Goal: Information Seeking & Learning: Learn about a topic

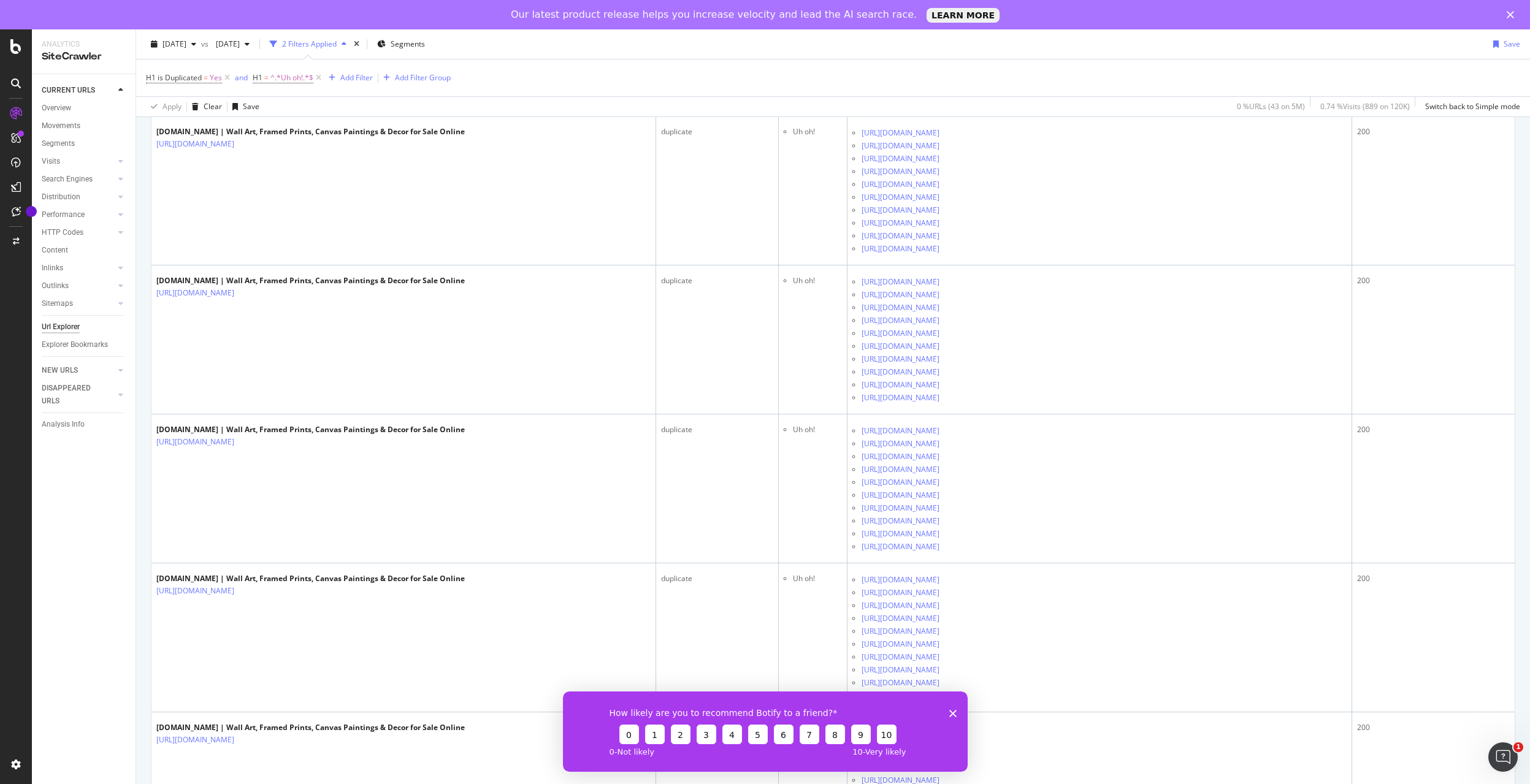
scroll to position [478, 0]
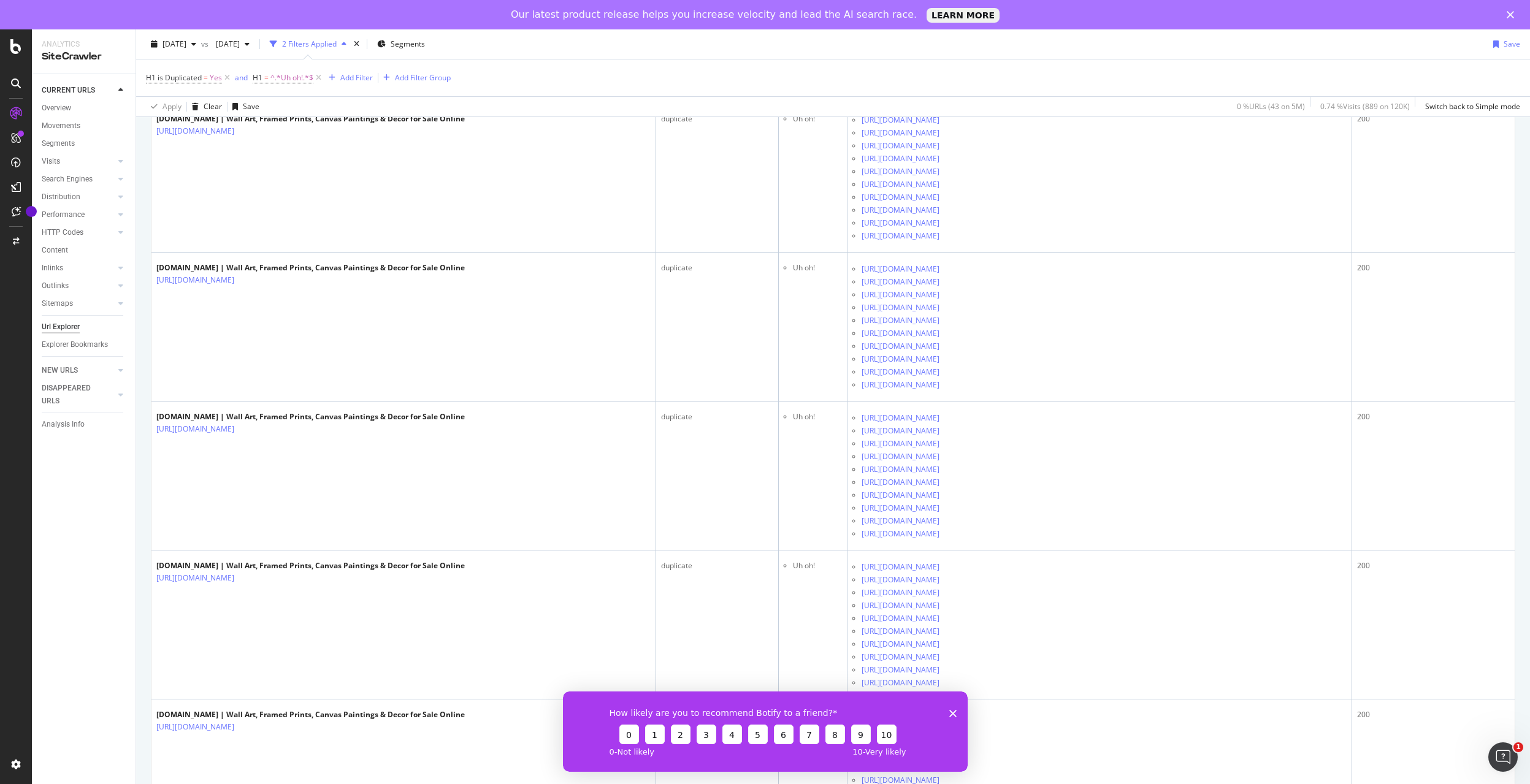
click at [953, 714] on polygon "Close survey" at bounding box center [952, 713] width 8 height 8
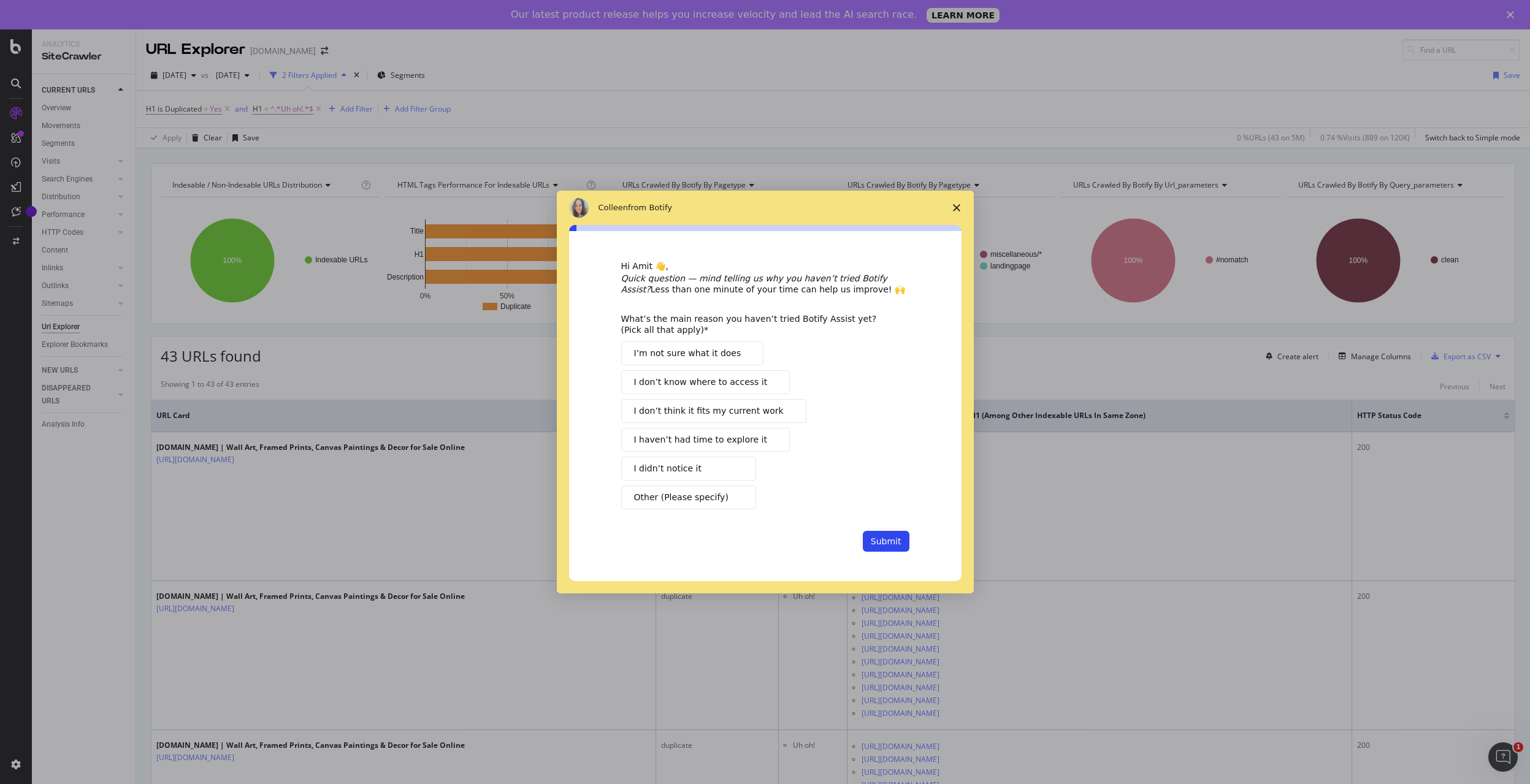
scroll to position [0, 0]
click at [962, 203] on span "Close survey" at bounding box center [957, 208] width 35 height 34
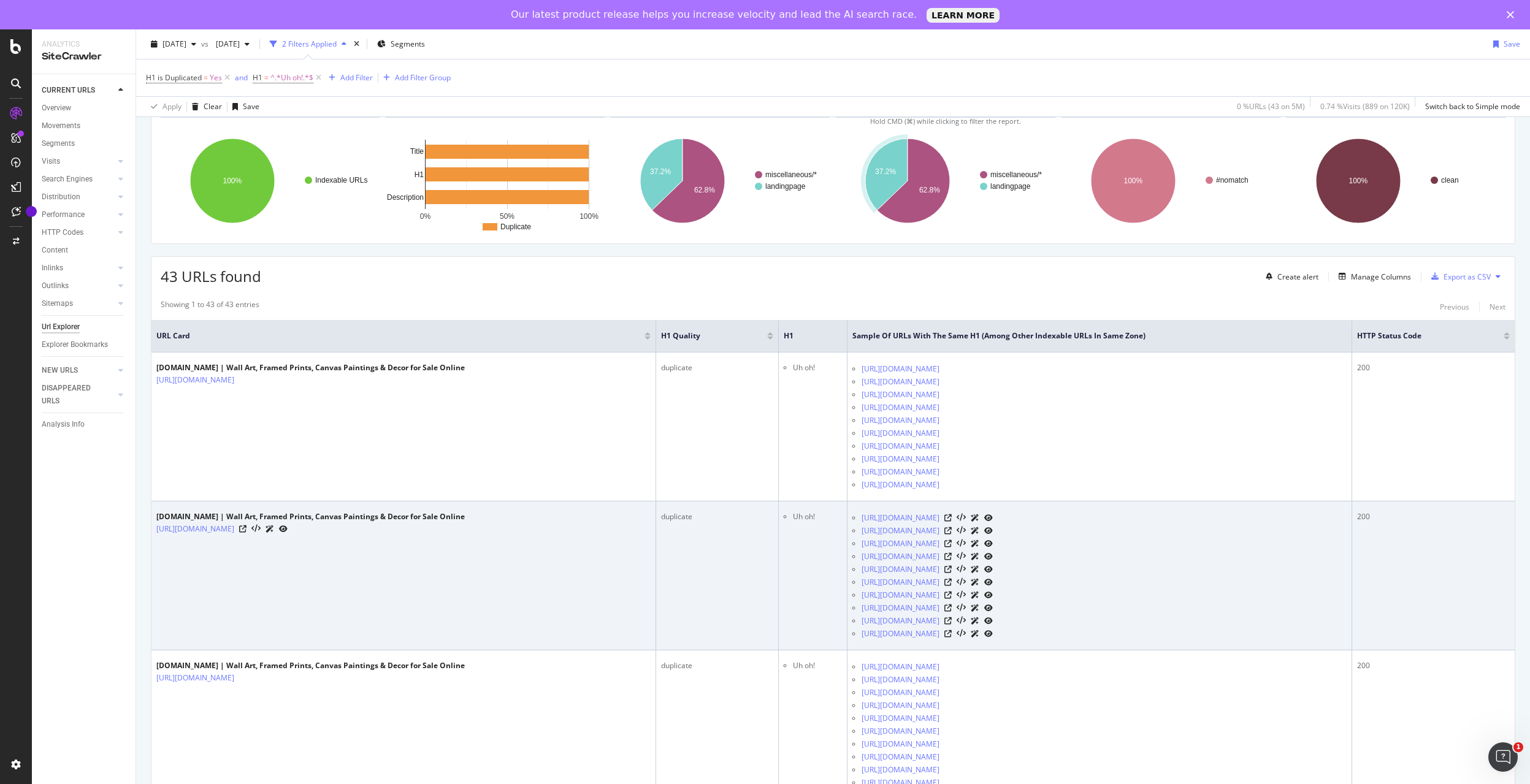
scroll to position [96, 0]
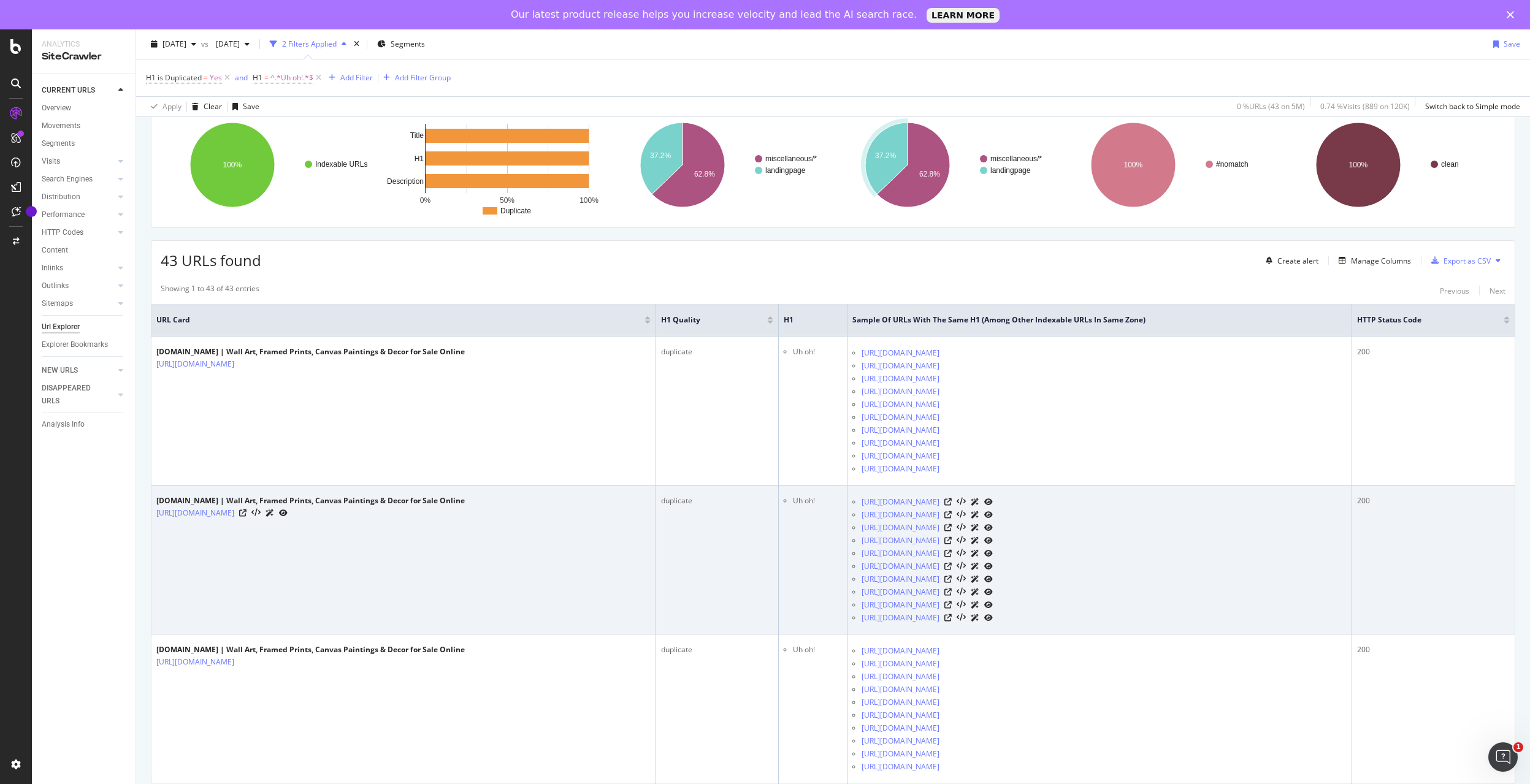
click at [274, 513] on icon at bounding box center [270, 513] width 9 height 8
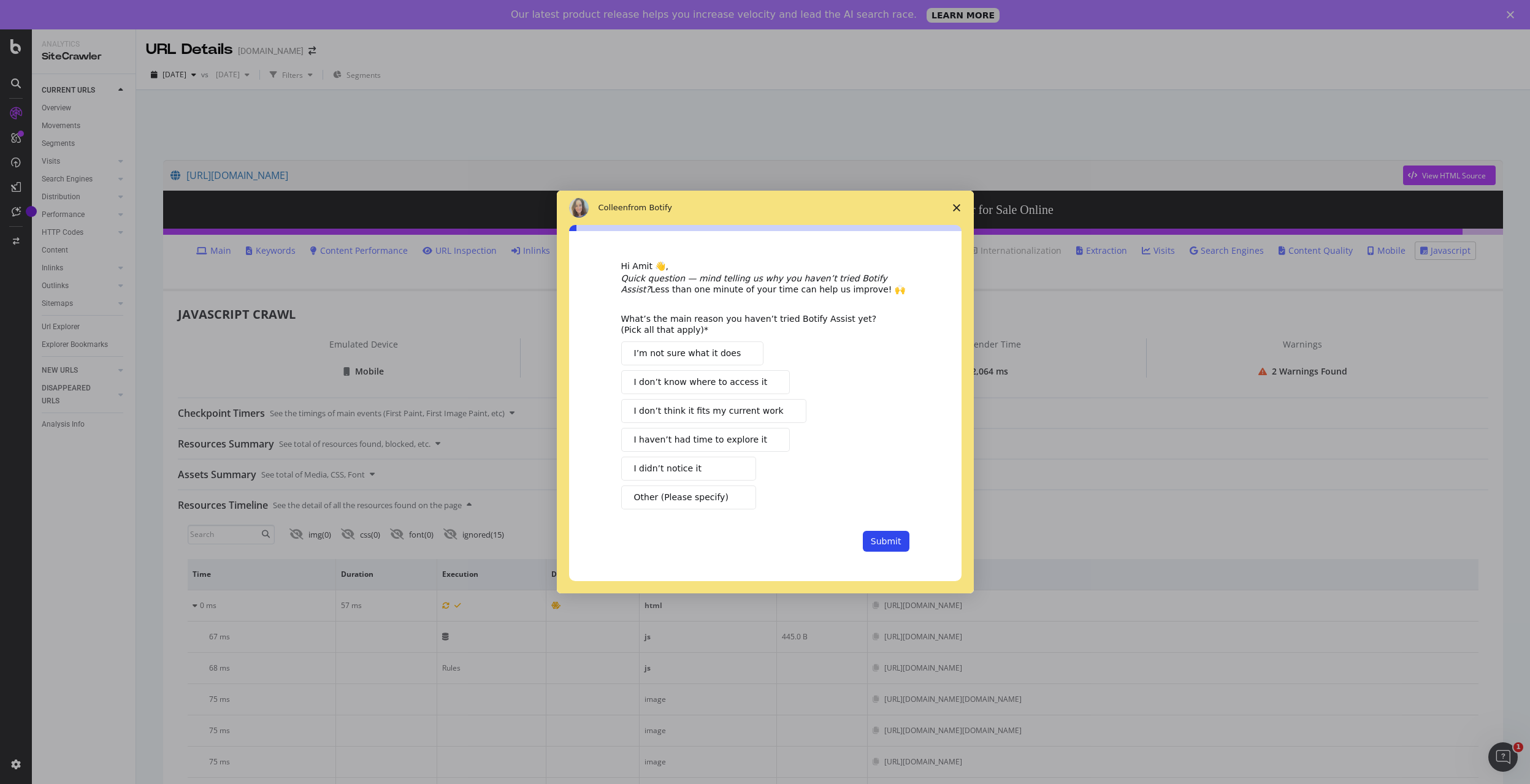
click at [960, 206] on icon "Close survey" at bounding box center [957, 208] width 8 height 8
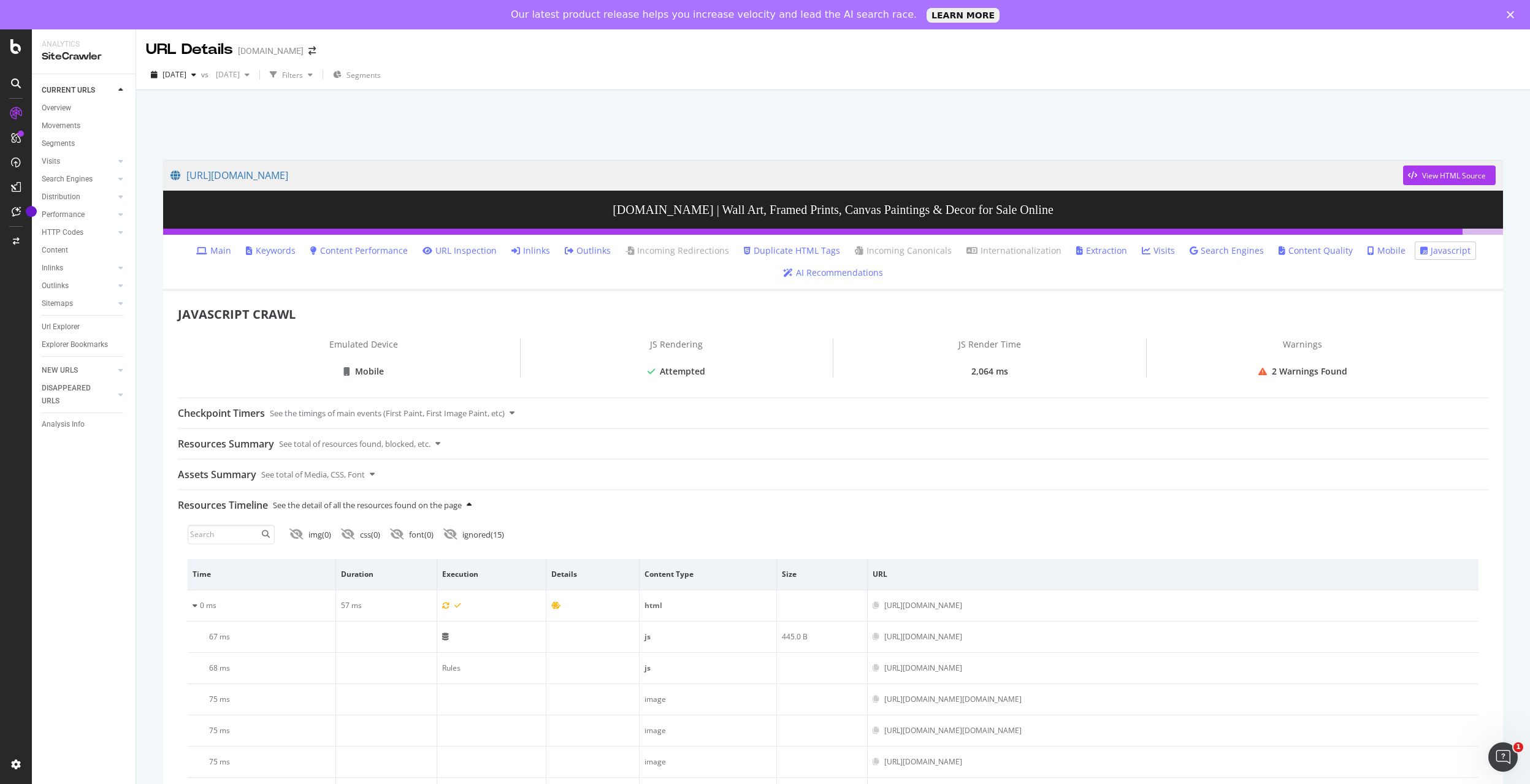
click at [479, 507] on div "Resources Timeline See the detail of all the resources found on the page" at bounding box center [833, 505] width 1310 height 29
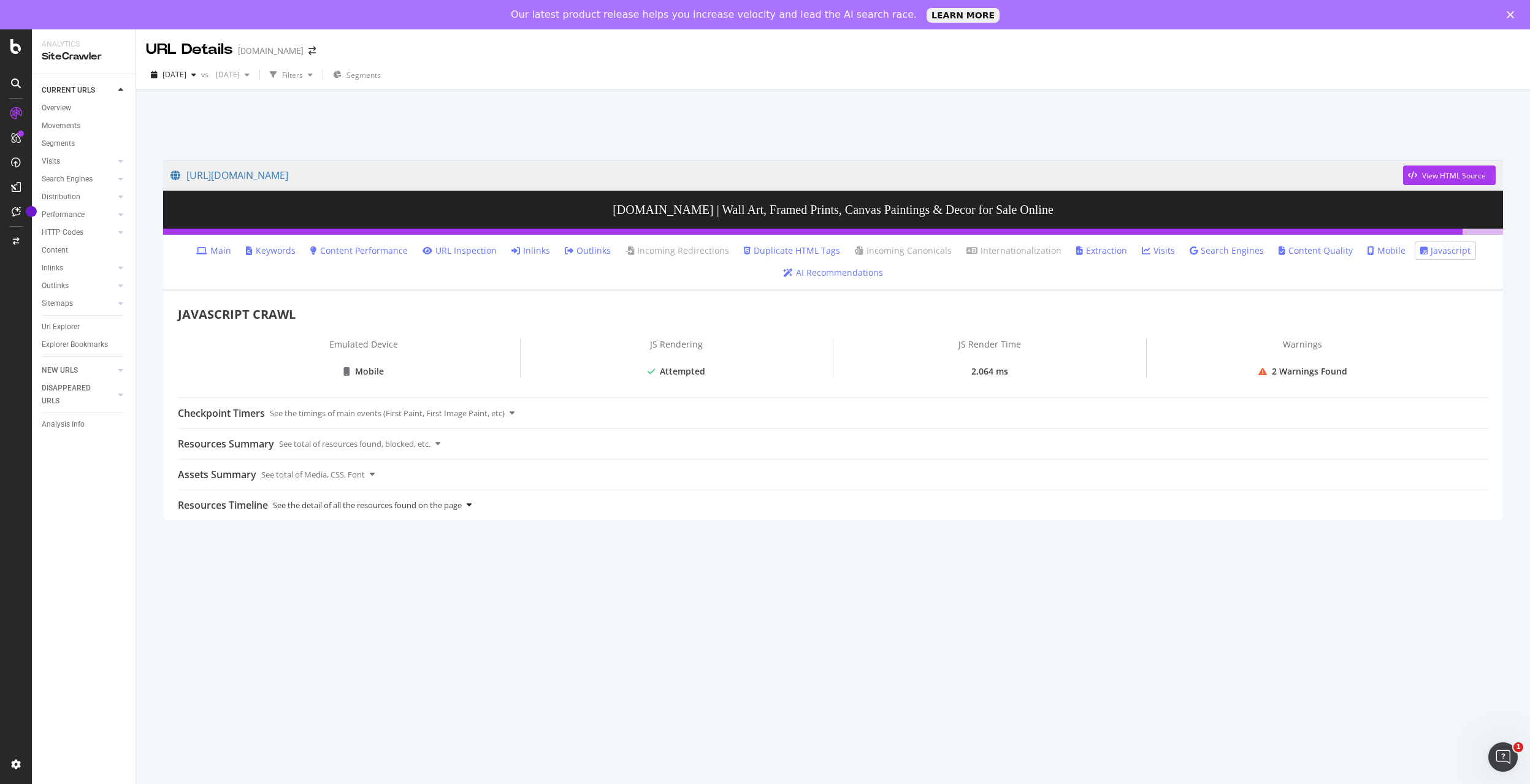
click at [479, 507] on div "Resources Timeline See the detail of all the resources found on the page" at bounding box center [833, 505] width 1310 height 29
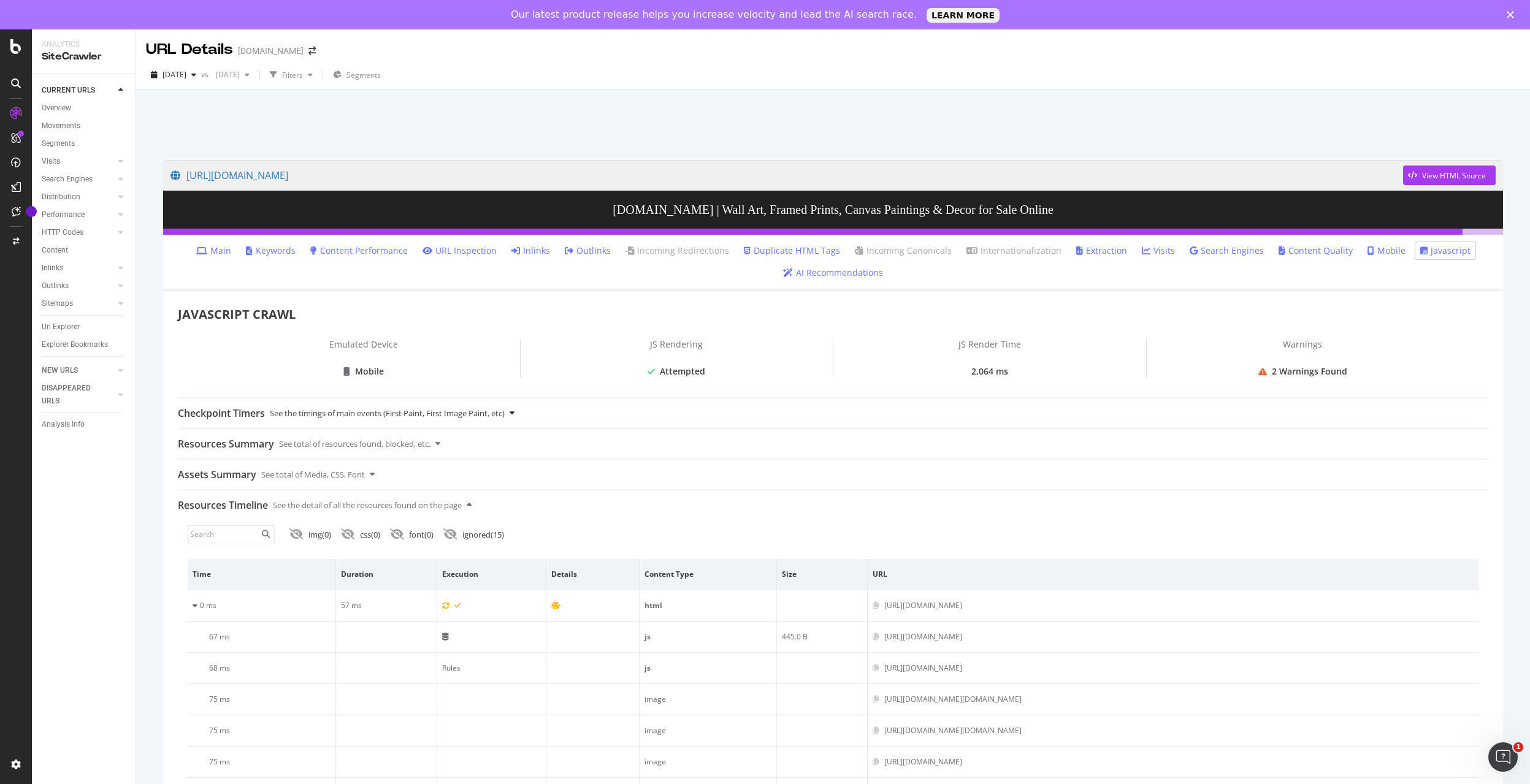
click at [514, 415] on icon at bounding box center [512, 413] width 5 height 8
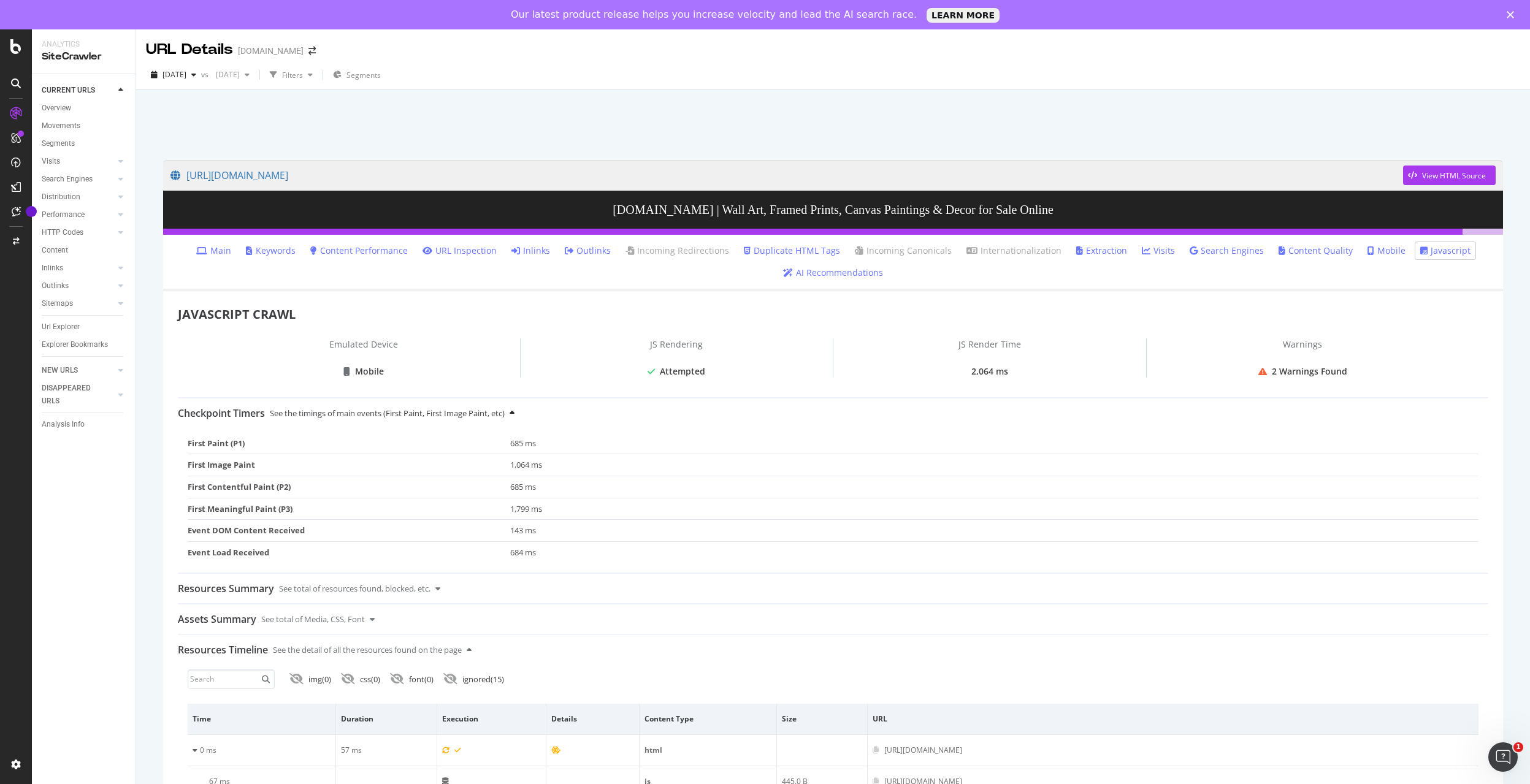
click at [514, 415] on icon at bounding box center [512, 413] width 5 height 8
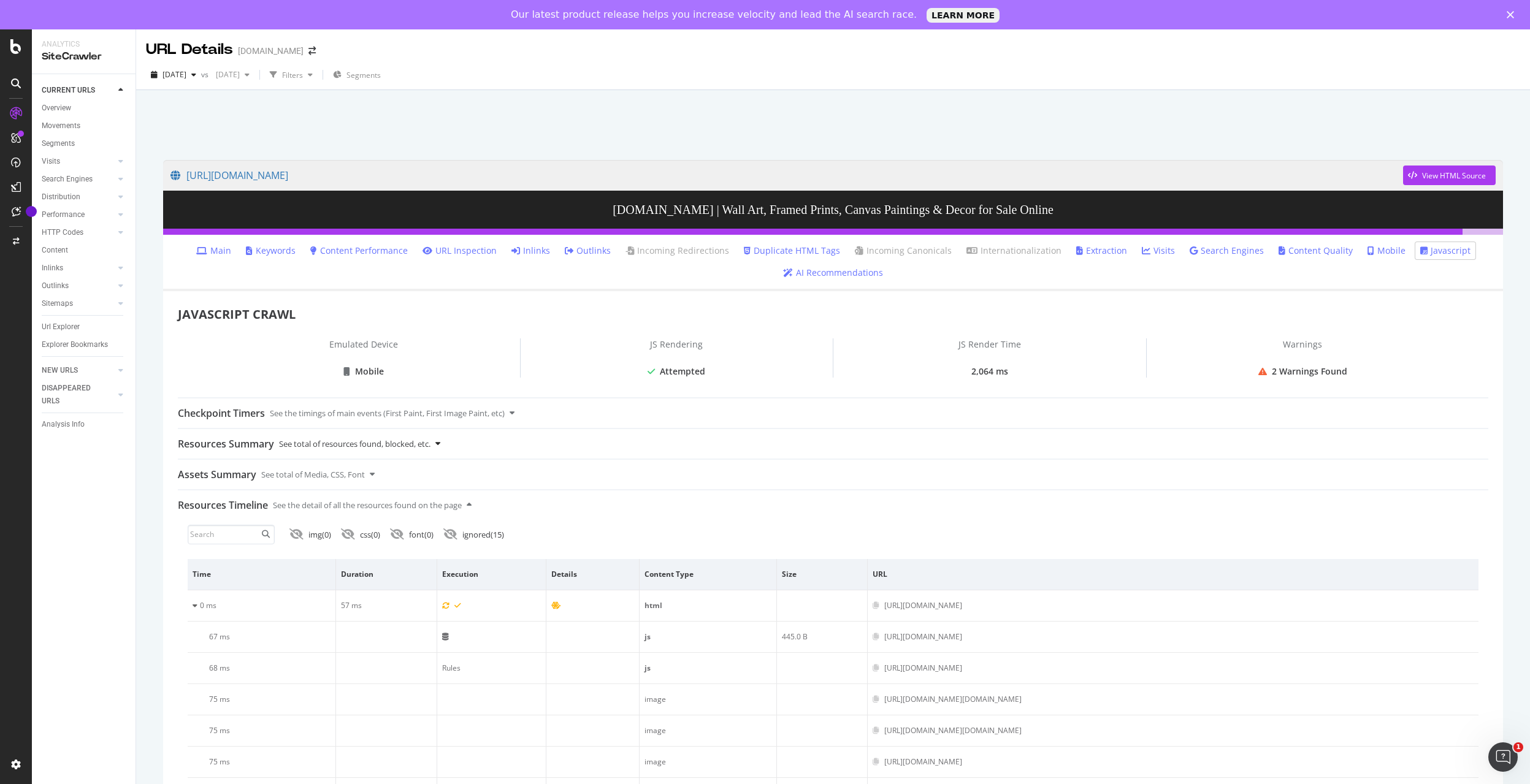
click at [440, 443] on icon at bounding box center [438, 443] width 5 height 8
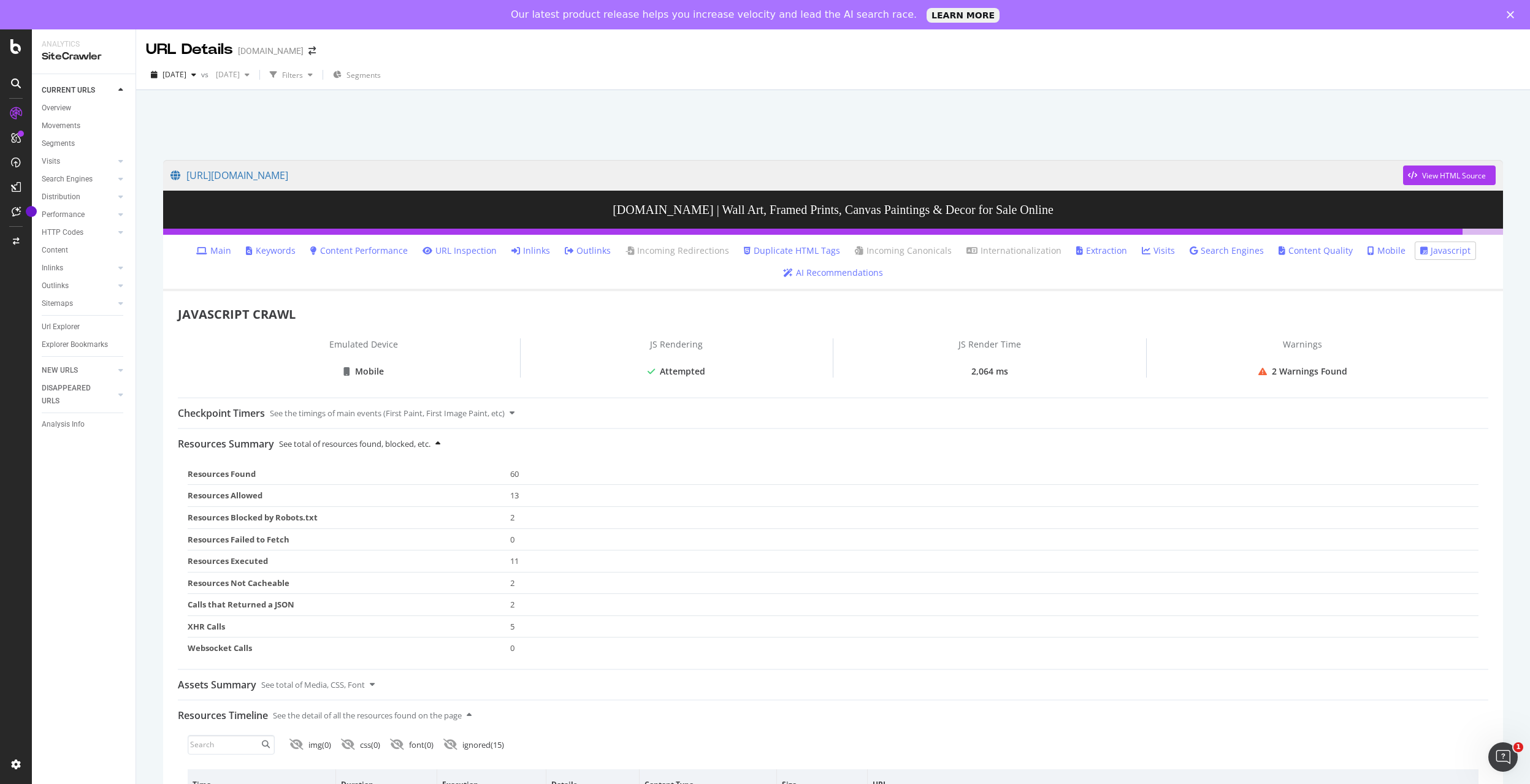
click at [440, 443] on icon at bounding box center [438, 443] width 5 height 8
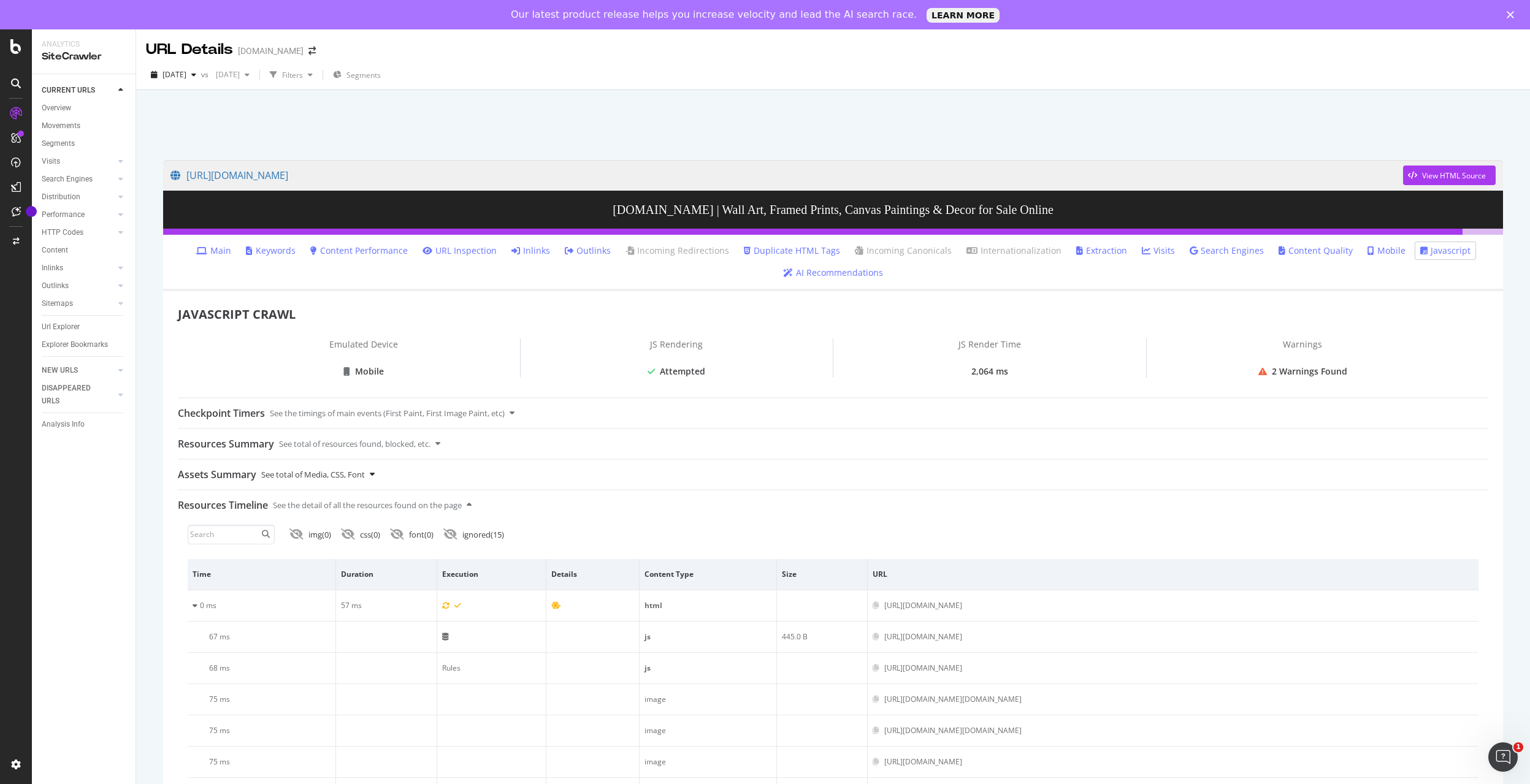
click at [375, 477] on icon at bounding box center [373, 474] width 5 height 8
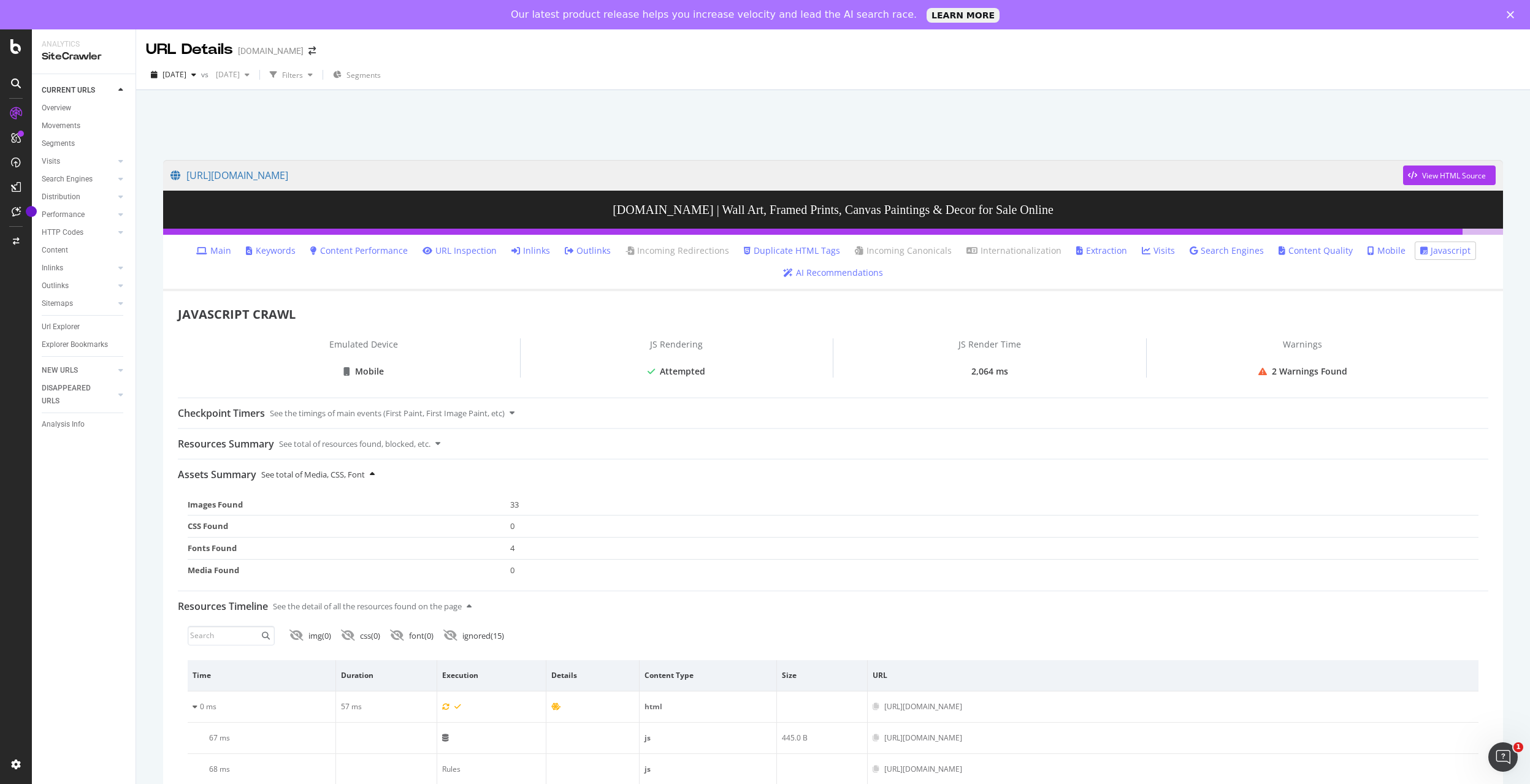
click at [375, 477] on icon at bounding box center [373, 474] width 5 height 8
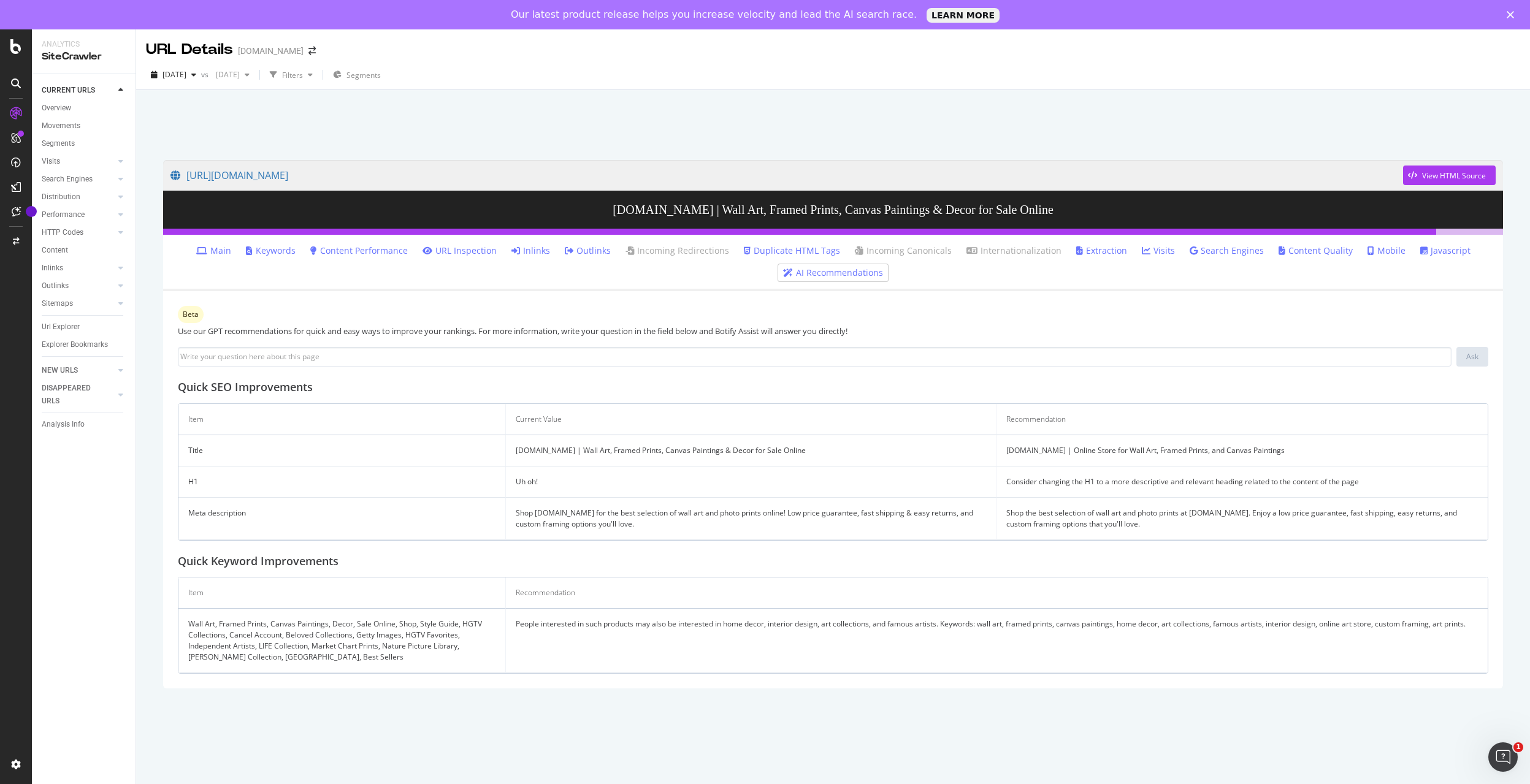
click at [1435, 252] on link "Javascript" at bounding box center [1445, 251] width 50 height 13
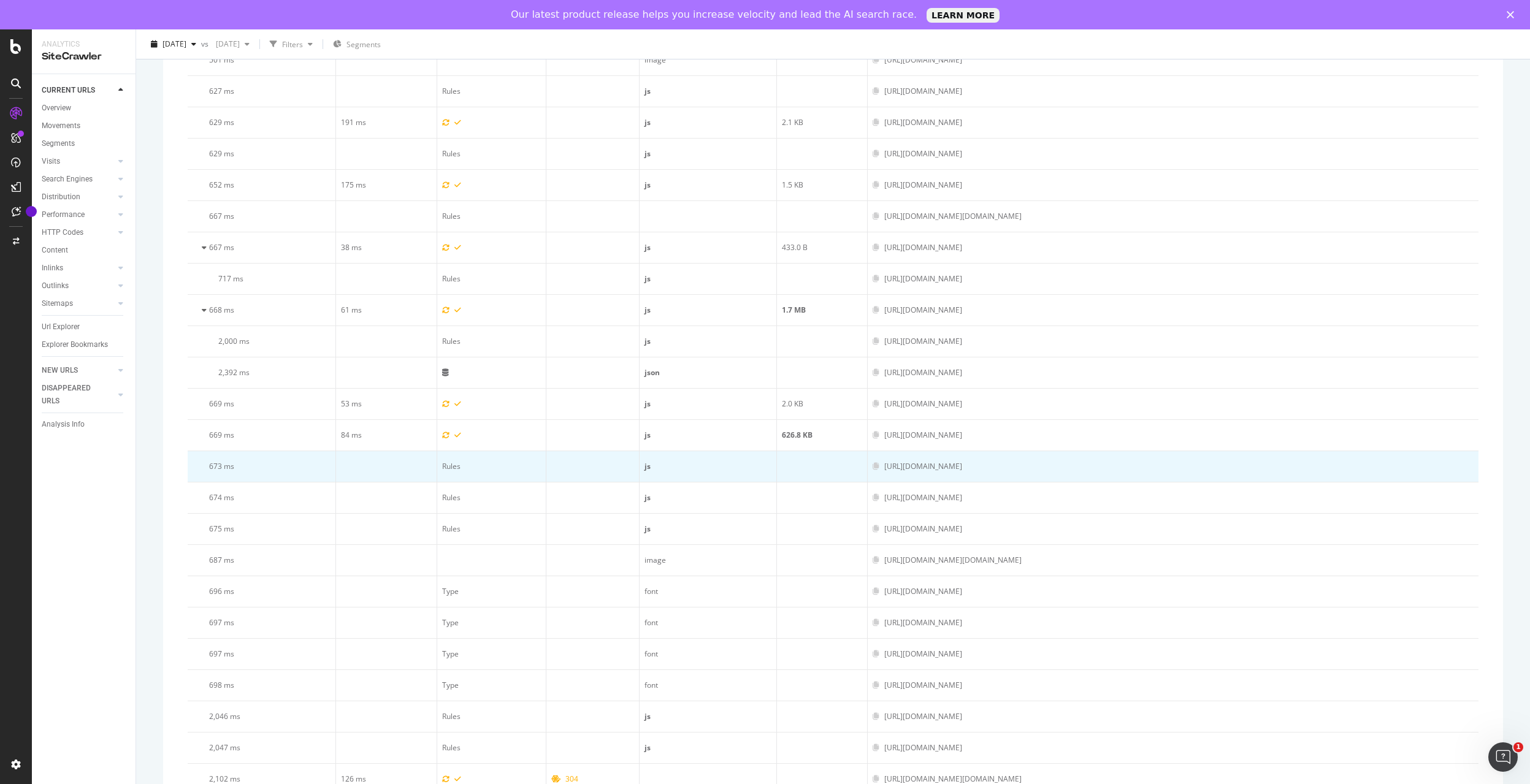
scroll to position [1019, 0]
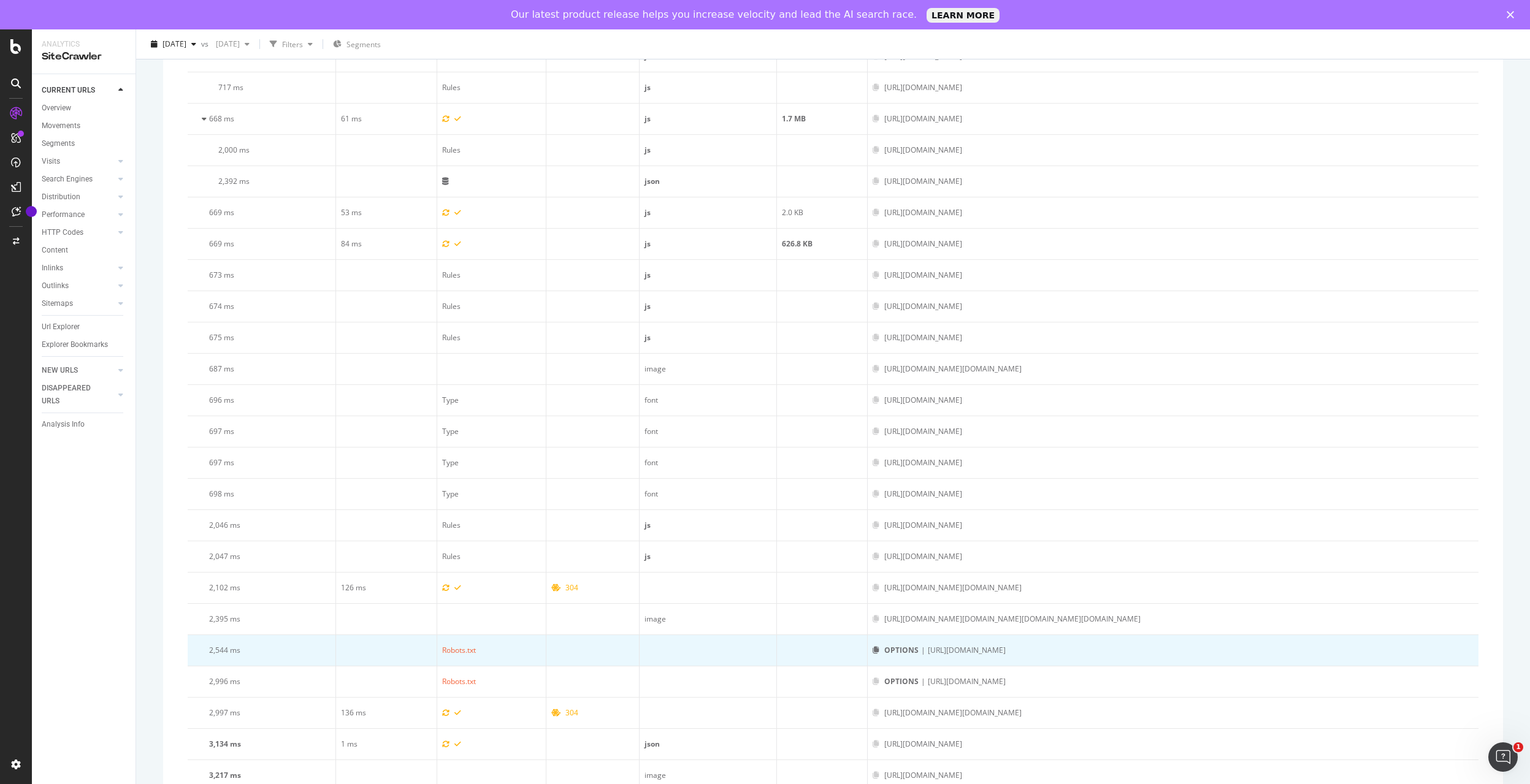
drag, startPoint x: 1195, startPoint y: 652, endPoint x: 846, endPoint y: 653, distance: 349.0
click at [873, 653] on div "OPTIONS | [URL][DOMAIN_NAME]" at bounding box center [1173, 650] width 601 height 11
click at [1213, 650] on div "OPTIONS | [URL][DOMAIN_NAME]" at bounding box center [1173, 650] width 601 height 11
click at [1211, 655] on div "OPTIONS | [URL][DOMAIN_NAME]" at bounding box center [1173, 650] width 601 height 11
drag, startPoint x: 469, startPoint y: 651, endPoint x: 426, endPoint y: 652, distance: 43.0
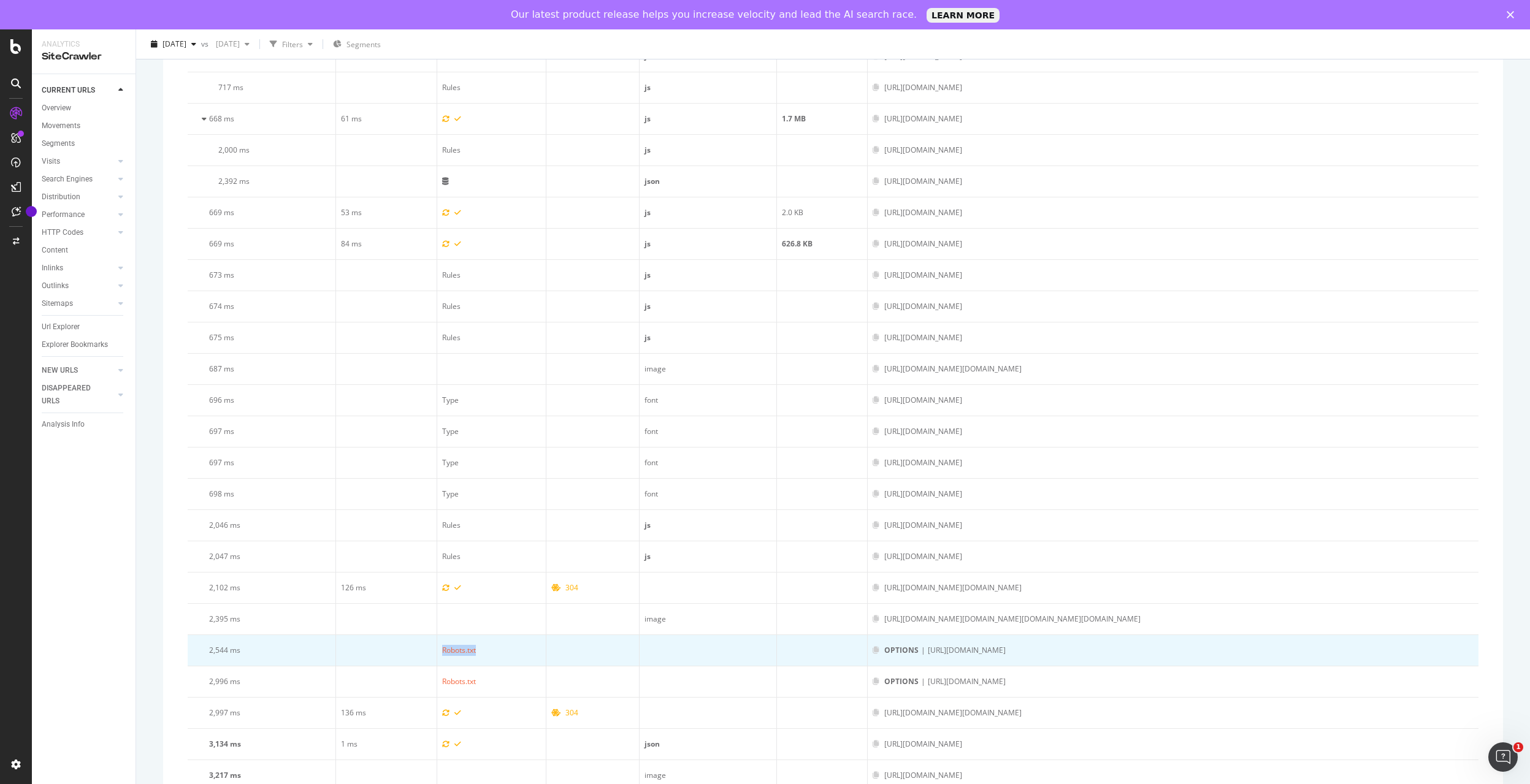
click at [437, 652] on td "Robots.txt" at bounding box center [492, 651] width 109 height 31
click at [506, 652] on td "Robots.txt" at bounding box center [492, 651] width 109 height 31
drag, startPoint x: 477, startPoint y: 651, endPoint x: 431, endPoint y: 652, distance: 46.0
click at [437, 652] on td "Robots.txt" at bounding box center [492, 651] width 109 height 31
click at [495, 652] on td "Robots.txt" at bounding box center [492, 651] width 109 height 31
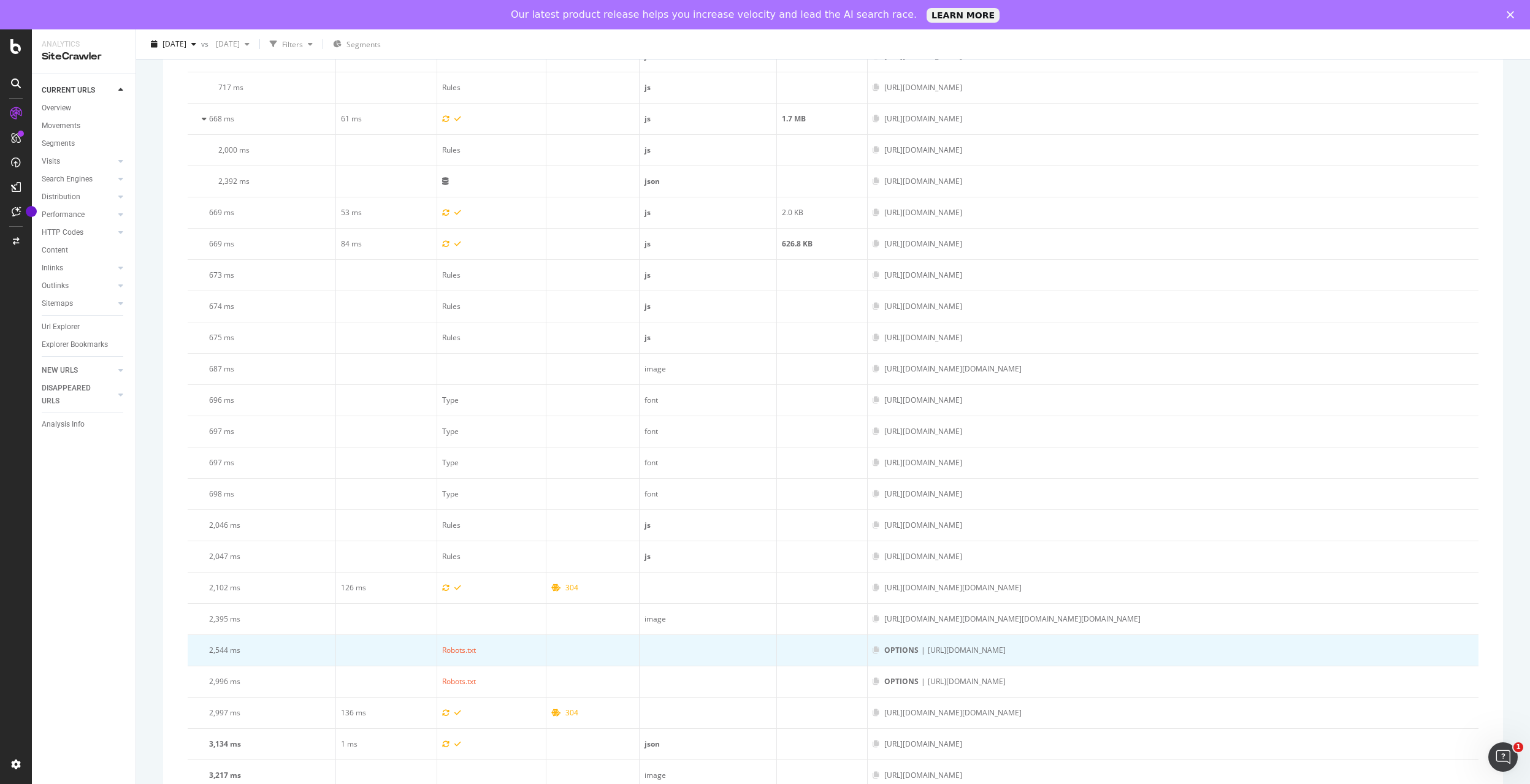
drag, startPoint x: 1258, startPoint y: 654, endPoint x: 1033, endPoint y: 659, distance: 225.1
click at [873, 654] on div "OPTIONS | [URL][DOMAIN_NAME]" at bounding box center [1173, 650] width 601 height 11
click at [1201, 658] on td "OPTIONS | [URL][DOMAIN_NAME]" at bounding box center [1173, 651] width 611 height 31
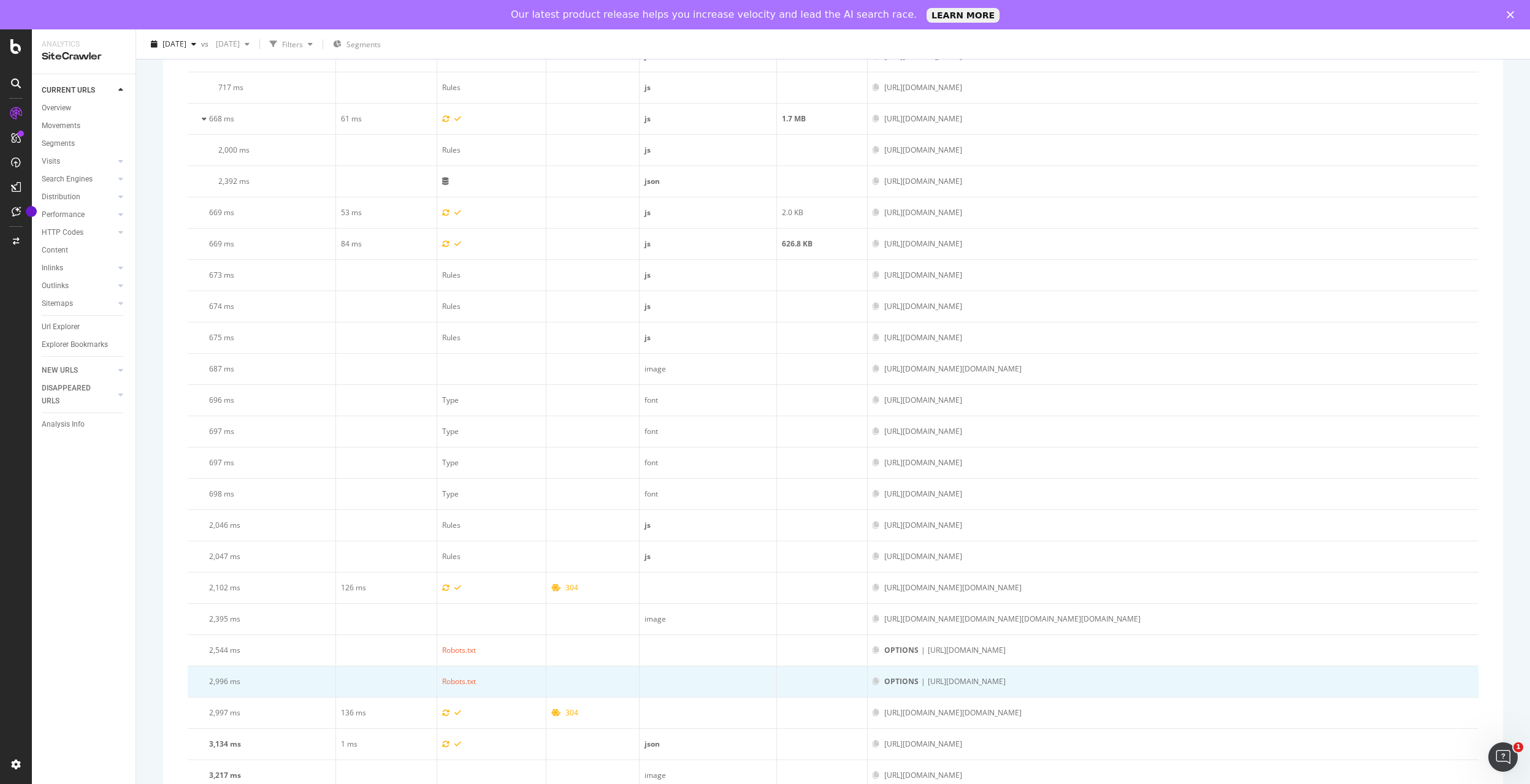
click at [1199, 677] on div "OPTIONS | [URL][DOMAIN_NAME]" at bounding box center [1173, 682] width 601 height 11
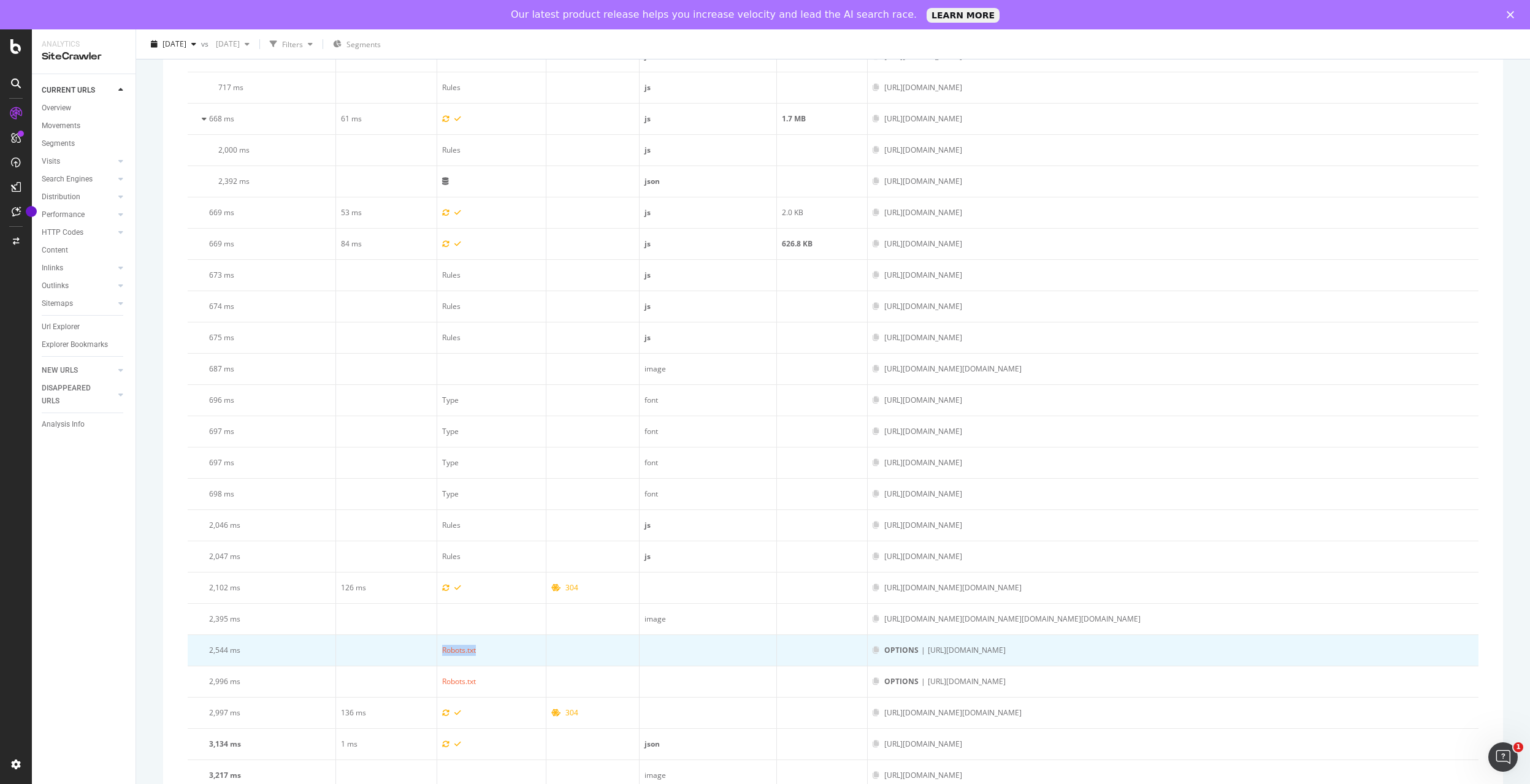
drag, startPoint x: 475, startPoint y: 653, endPoint x: 431, endPoint y: 652, distance: 44.0
click at [437, 653] on td "Robots.txt" at bounding box center [492, 651] width 109 height 31
click at [484, 653] on td "Robots.txt" at bounding box center [492, 651] width 109 height 31
